Goal: Find specific page/section: Find specific page/section

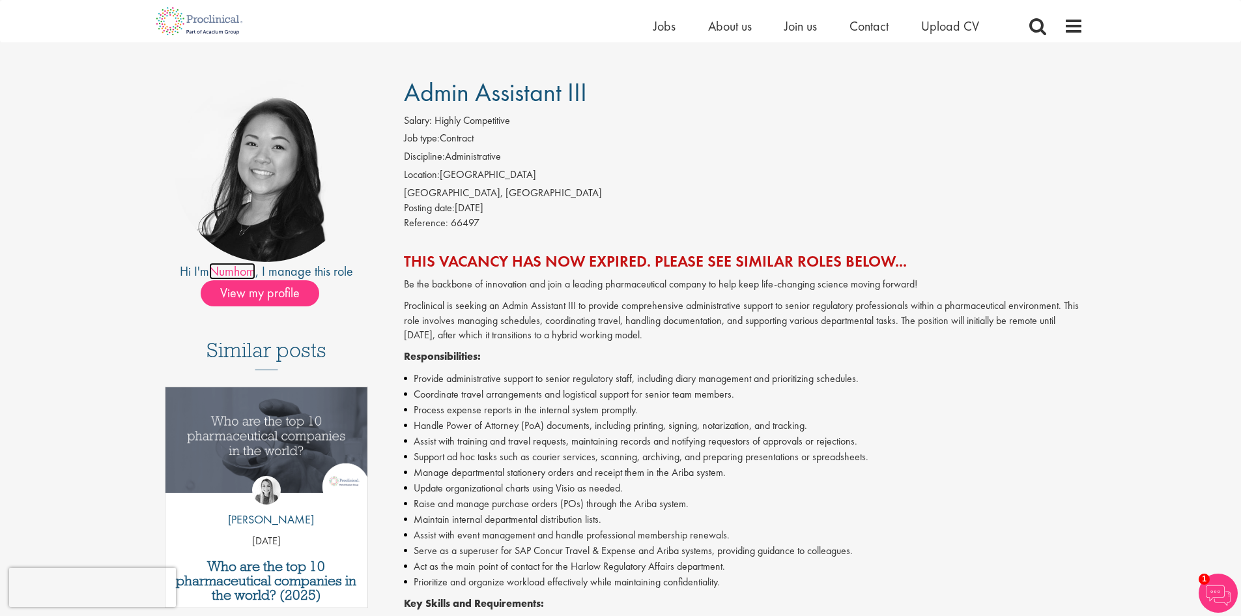
click at [212, 274] on link "Numhom" at bounding box center [232, 270] width 46 height 17
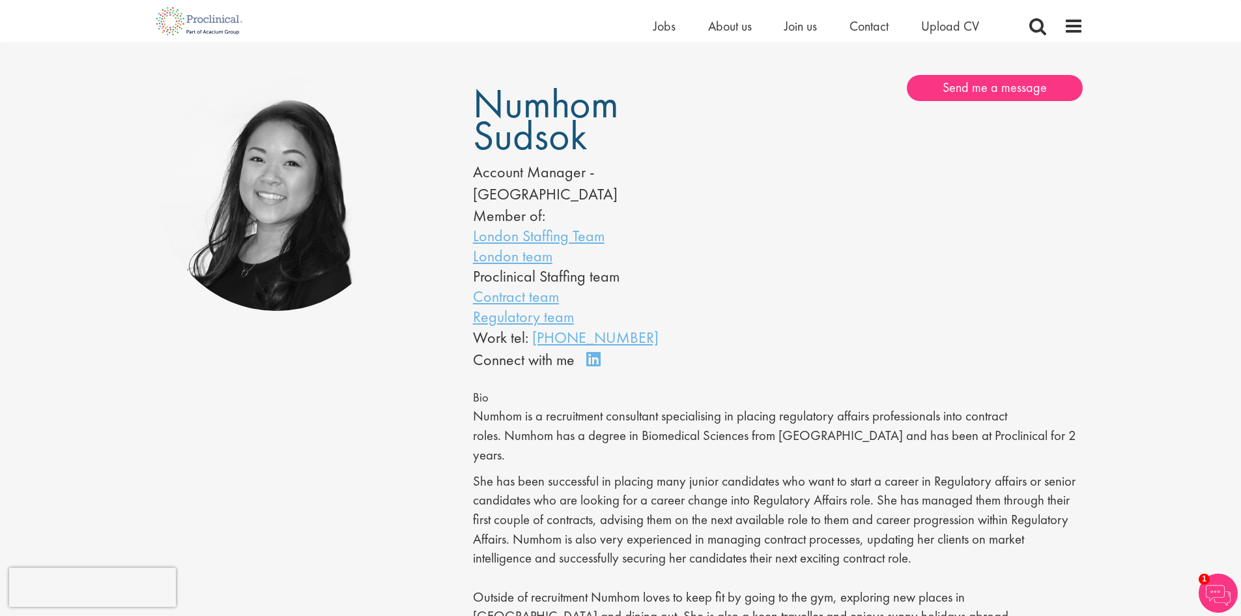
scroll to position [65, 0]
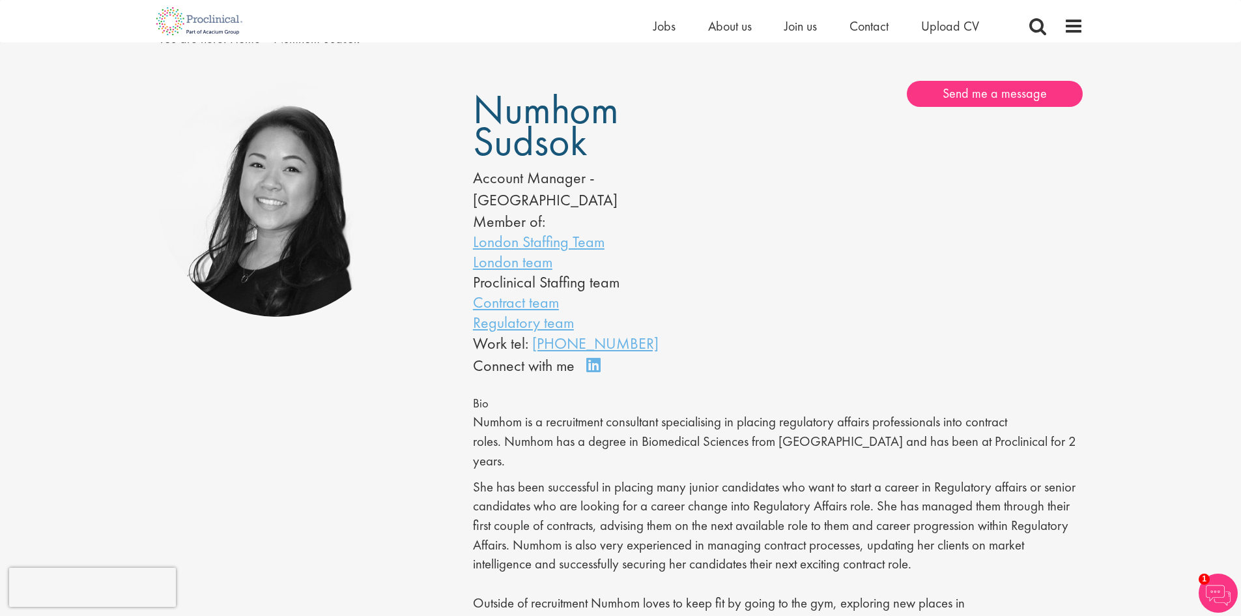
drag, startPoint x: 606, startPoint y: 152, endPoint x: 481, endPoint y: 108, distance: 133.1
click at [481, 108] on h1 "Numhom Sudsok" at bounding box center [606, 126] width 266 height 64
copy span "Numhom Sudsok"
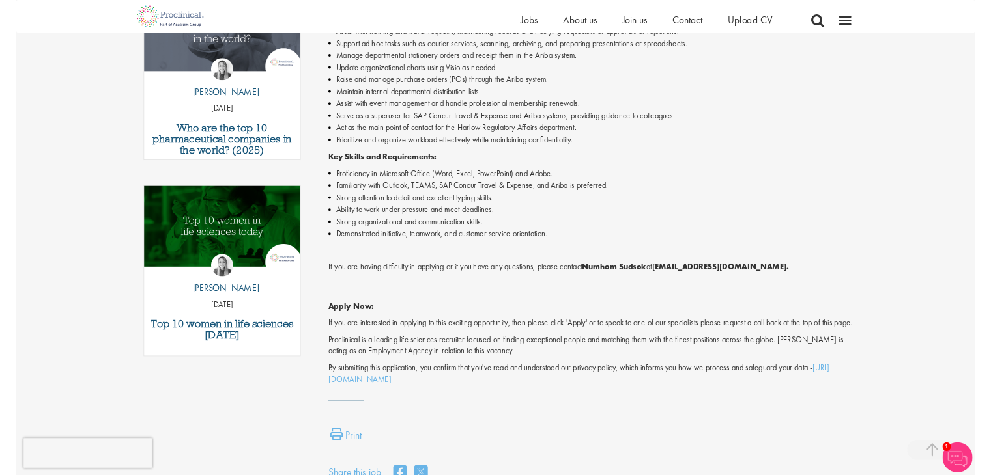
scroll to position [466, 0]
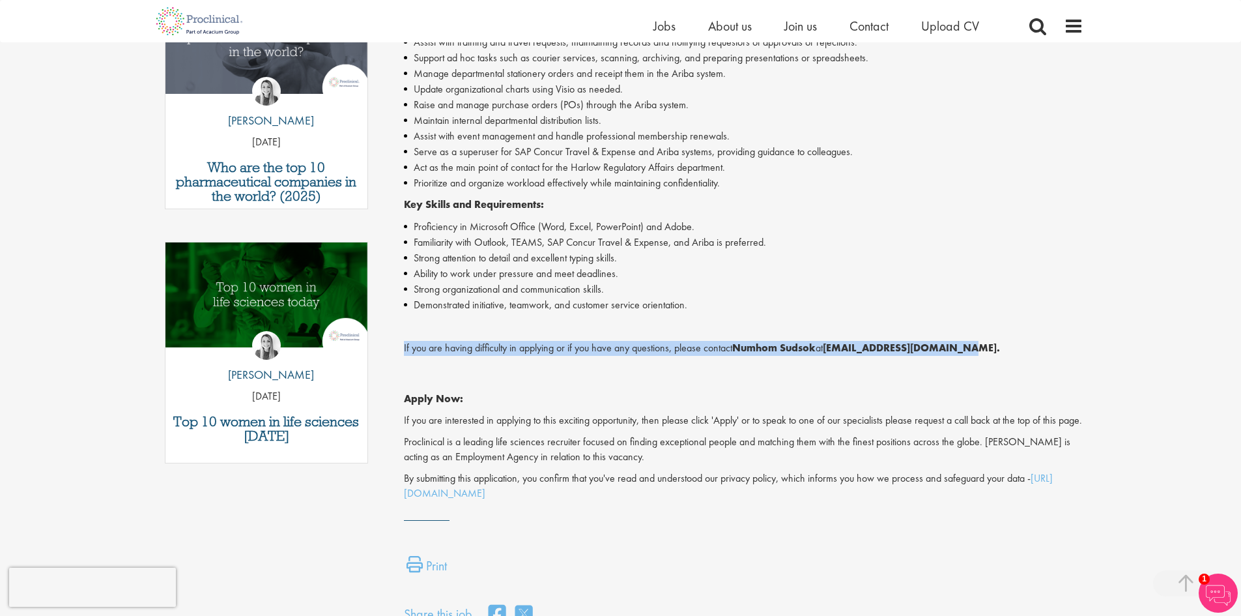
drag, startPoint x: 1020, startPoint y: 343, endPoint x: 397, endPoint y: 354, distance: 622.8
click at [397, 354] on div "Admin Assistant III Salary: Highly Competitive Job type: Contract Discipline: A…" at bounding box center [738, 153] width 709 height 947
copy p "If you are having difficulty in applying or if you have any questions, please c…"
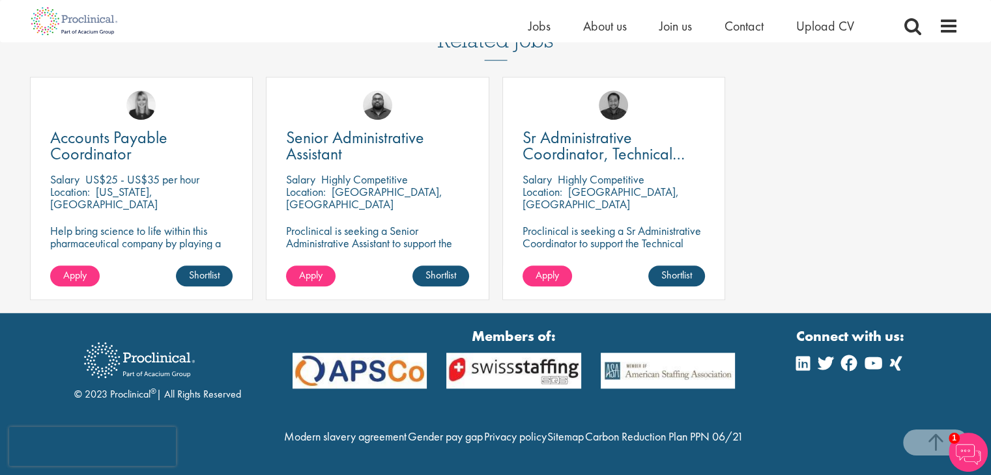
scroll to position [1146, 0]
